Goal: Task Accomplishment & Management: Complete application form

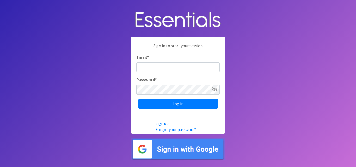
click at [198, 68] on input "Email *" at bounding box center [177, 67] width 83 height 10
type input "[EMAIL_ADDRESS][DOMAIN_NAME]"
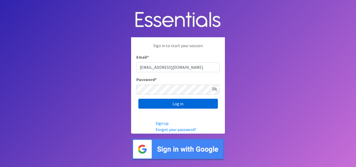
click at [155, 102] on input "Log in" at bounding box center [178, 104] width 80 height 10
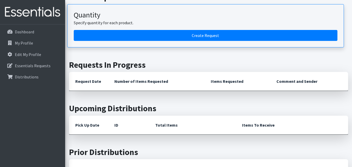
scroll to position [76, 0]
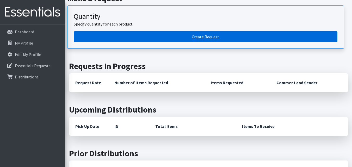
click at [220, 35] on link "Create Request" at bounding box center [206, 36] width 264 height 11
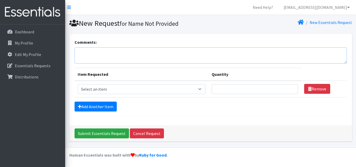
click at [148, 48] on textarea "Comments:" at bounding box center [211, 55] width 272 height 16
type textarea "D"
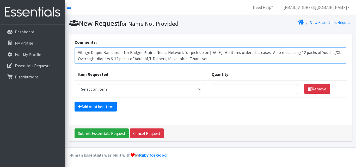
type textarea "Village Diaper Bank order for Badger Prairie Needs Network for pick-up on [DATE…"
click at [203, 88] on select "Select an item Box - 2T-3T Pull-ups [200 Pull-ups/8 Packs] Box - 3T-4T Pull-ups…" at bounding box center [142, 89] width 128 height 10
select select "14392"
click at [78, 84] on select "Select an item Box - 2T-3T Pull-ups [200 Pull-ups/8 Packs] Box - 3T-4T Pull-ups…" at bounding box center [142, 89] width 128 height 10
click at [228, 89] on input "Quantity" at bounding box center [255, 89] width 86 height 10
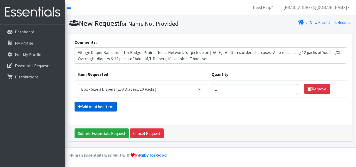
type input "1"
click at [87, 105] on link "Add Another Item" at bounding box center [96, 107] width 42 height 10
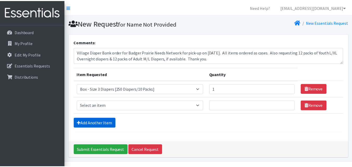
scroll to position [15, 0]
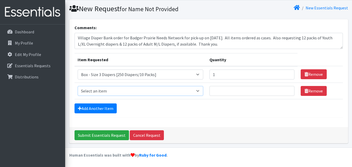
click at [202, 91] on select "Select an item Box - 2T-3T Pull-ups [200 Pull-ups/8 Packs] Box - 3T-4T Pull-ups…" at bounding box center [141, 91] width 126 height 10
select select "14393"
click at [78, 86] on select "Select an item Box - 2T-3T Pull-ups [200 Pull-ups/8 Packs] Box - 3T-4T Pull-ups…" at bounding box center [141, 91] width 126 height 10
click at [220, 90] on input "Quantity" at bounding box center [252, 91] width 85 height 10
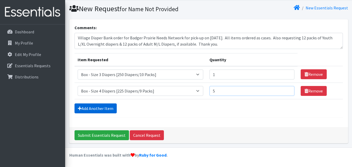
type input "5"
click at [98, 110] on link "Add Another Item" at bounding box center [96, 108] width 42 height 10
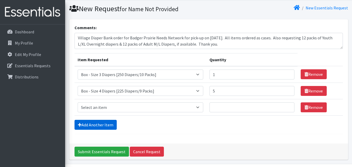
scroll to position [31, 0]
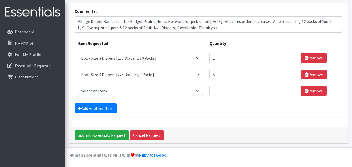
click at [202, 91] on select "Select an item Box - 2T-3T Pull-ups [200 Pull-ups/8 Packs] Box - 3T-4T Pull-ups…" at bounding box center [141, 91] width 126 height 10
select select "14394"
click at [78, 86] on select "Select an item Box - 2T-3T Pull-ups [200 Pull-ups/8 Packs] Box - 3T-4T Pull-ups…" at bounding box center [141, 91] width 126 height 10
click at [218, 93] on input "Quantity" at bounding box center [252, 91] width 85 height 10
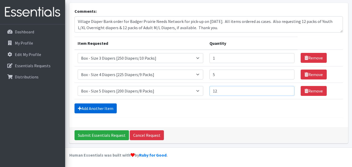
type input "12"
click at [96, 108] on link "Add Another Item" at bounding box center [96, 108] width 42 height 10
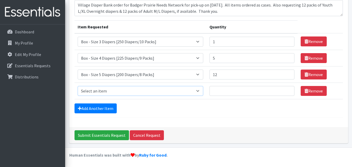
click at [202, 91] on select "Select an item Box - 2T-3T Pull-ups [200 Pull-ups/8 Packs] Box - 3T-4T Pull-ups…" at bounding box center [141, 91] width 126 height 10
select select "14395"
click at [78, 86] on select "Select an item Box - 2T-3T Pull-ups [200 Pull-ups/8 Packs] Box - 3T-4T Pull-ups…" at bounding box center [141, 91] width 126 height 10
click at [225, 93] on input "Quantity" at bounding box center [252, 91] width 85 height 10
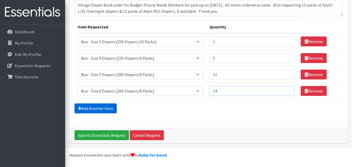
type input "14"
click at [103, 109] on link "Add Another Item" at bounding box center [96, 108] width 42 height 10
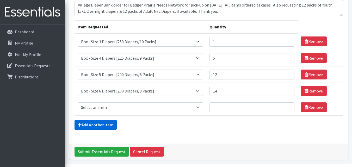
scroll to position [64, 0]
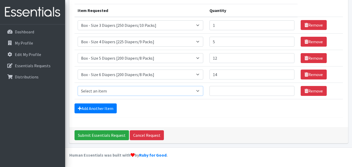
click at [199, 90] on select "Select an item Box - 2T-3T Pull-ups [200 Pull-ups/8 Packs] Box - 3T-4T Pull-ups…" at bounding box center [141, 91] width 126 height 10
select select "14396"
click at [78, 86] on select "Select an item Box - 2T-3T Pull-ups [200 Pull-ups/8 Packs] Box - 3T-4T Pull-ups…" at bounding box center [141, 91] width 126 height 10
click at [216, 89] on input "Quantity" at bounding box center [252, 91] width 85 height 10
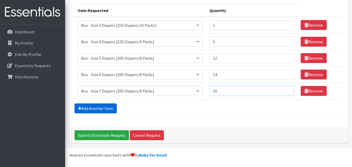
type input "10"
click at [95, 107] on link "Add Another Item" at bounding box center [96, 108] width 42 height 10
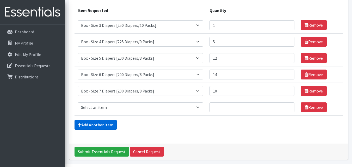
scroll to position [80, 0]
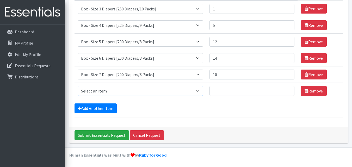
click at [199, 91] on select "Select an item Box - 2T-3T Pull-ups [200 Pull-ups/8 Packs] Box - 3T-4T Pull-ups…" at bounding box center [141, 91] width 126 height 10
select select "14397"
click at [78, 86] on select "Select an item Box - 2T-3T Pull-ups [200 Pull-ups/8 Packs] Box - 3T-4T Pull-ups…" at bounding box center [141, 91] width 126 height 10
click at [218, 88] on input "Quantity" at bounding box center [252, 91] width 85 height 10
type input "1"
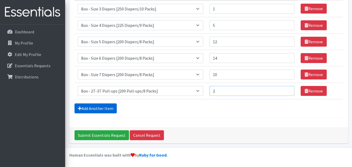
type input "2"
click at [94, 111] on link "Add Another Item" at bounding box center [96, 108] width 42 height 10
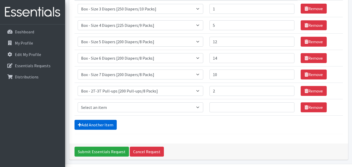
scroll to position [97, 0]
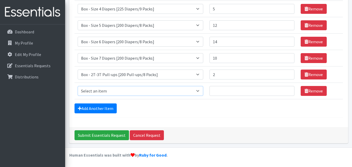
click at [201, 90] on select "Select an item Box - 2T-3T Pull-ups [200 Pull-ups/8 Packs] Box - 3T-4T Pull-ups…" at bounding box center [141, 91] width 126 height 10
select select "14399"
click at [78, 86] on select "Select an item Box - 2T-3T Pull-ups [200 Pull-ups/8 Packs] Box - 3T-4T Pull-ups…" at bounding box center [141, 91] width 126 height 10
click at [220, 89] on input "Quantity" at bounding box center [252, 91] width 85 height 10
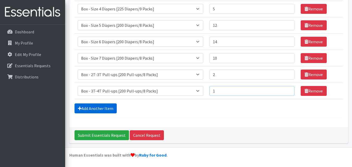
type input "1"
click at [104, 106] on link "Add Another Item" at bounding box center [96, 108] width 42 height 10
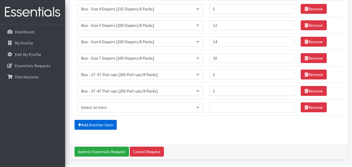
scroll to position [113, 0]
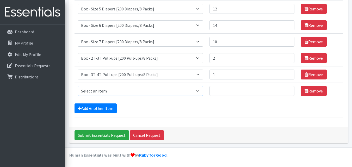
click at [202, 91] on select "Select an item Box - 2T-3T Pull-ups [200 Pull-ups/8 Packs] Box - 3T-4T Pull-ups…" at bounding box center [141, 91] width 126 height 10
select select "14400"
click at [78, 86] on select "Select an item Box - 2T-3T Pull-ups [200 Pull-ups/8 Packs] Box - 3T-4T Pull-ups…" at bounding box center [141, 91] width 126 height 10
click at [216, 89] on input "Quantity" at bounding box center [252, 91] width 85 height 10
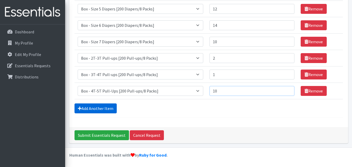
type input "10"
click at [100, 107] on link "Add Another Item" at bounding box center [96, 108] width 42 height 10
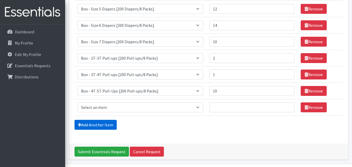
scroll to position [130, 0]
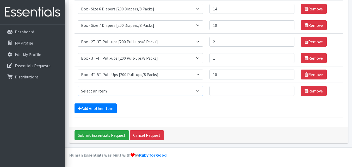
click at [200, 91] on select "Select an item Box - 2T-3T Pull-ups [200 Pull-ups/8 Packs] Box - 3T-4T Pull-ups…" at bounding box center [141, 91] width 126 height 10
select select "14401"
click at [78, 86] on select "Select an item Box - 2T-3T Pull-ups [200 Pull-ups/8 Packs] Box - 3T-4T Pull-ups…" at bounding box center [141, 91] width 126 height 10
click at [227, 91] on input "Quantity" at bounding box center [252, 91] width 85 height 10
type input "8"
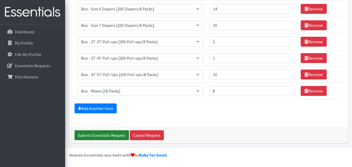
click at [96, 135] on input "Submit Essentials Request" at bounding box center [102, 135] width 54 height 10
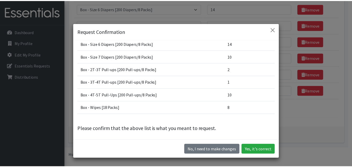
scroll to position [59, 0]
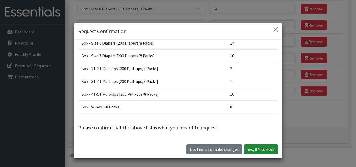
click at [256, 150] on button "Yes, it's correct" at bounding box center [261, 149] width 34 height 10
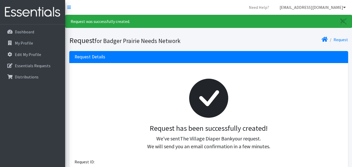
click at [345, 6] on icon at bounding box center [344, 7] width 3 height 4
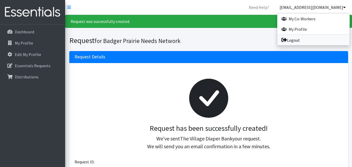
click at [292, 39] on link "Logout" at bounding box center [313, 40] width 72 height 10
